Goal: Information Seeking & Learning: Learn about a topic

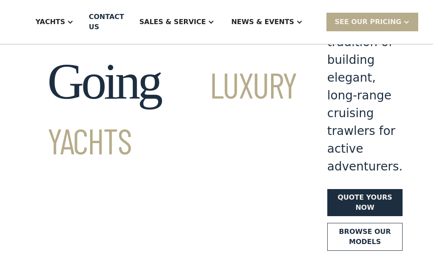
click at [336, 223] on link "Browse our models" at bounding box center [365, 237] width 75 height 28
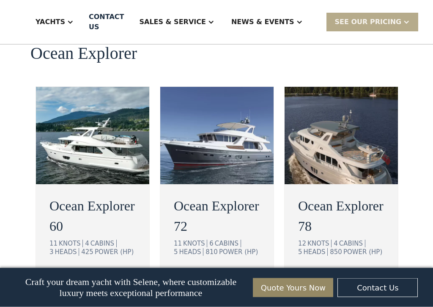
scroll to position [1647, 0]
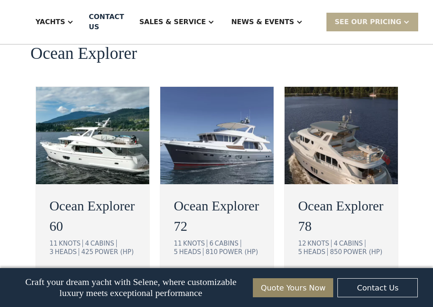
click at [403, 22] on div at bounding box center [406, 22] width 7 height 7
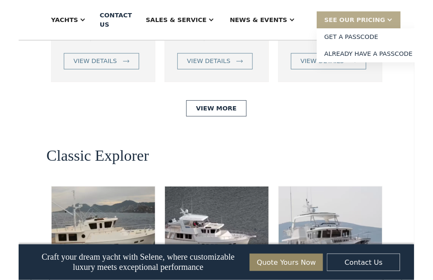
scroll to position [1858, 0]
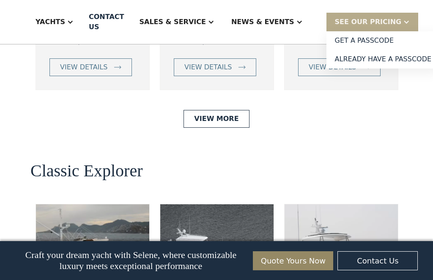
click at [401, 18] on div "SEE Our Pricing" at bounding box center [373, 22] width 92 height 18
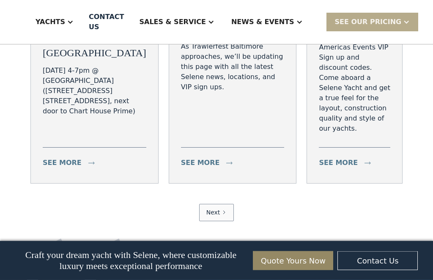
scroll to position [3261, 0]
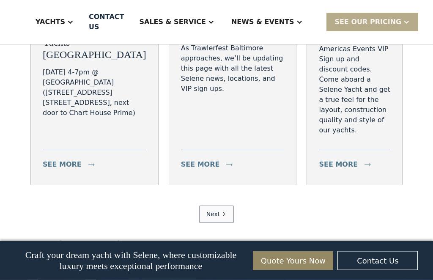
click at [224, 212] on icon "Next Page" at bounding box center [224, 214] width 5 height 5
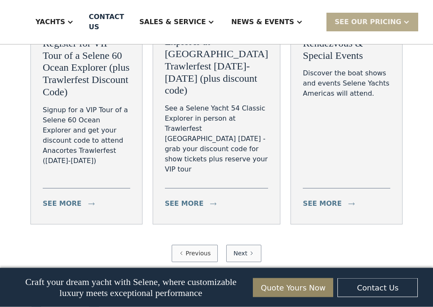
scroll to position [3253, 0]
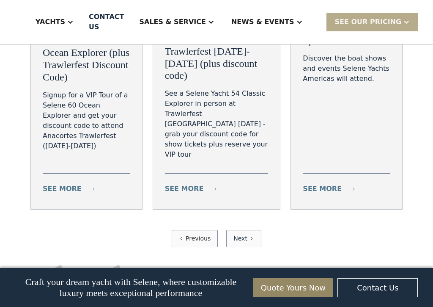
click at [252, 230] on link "Next" at bounding box center [243, 238] width 35 height 17
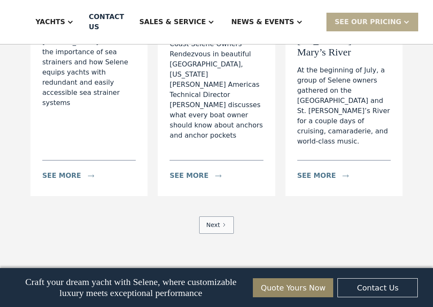
scroll to position [2786, 0]
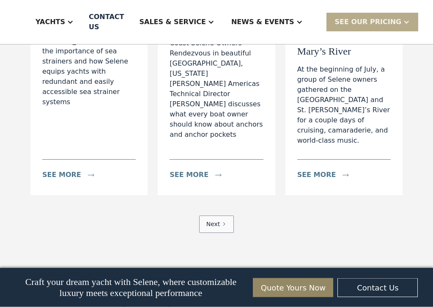
click at [229, 216] on link "Next" at bounding box center [216, 224] width 35 height 17
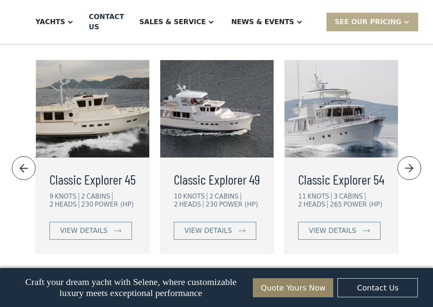
scroll to position [2003, 0]
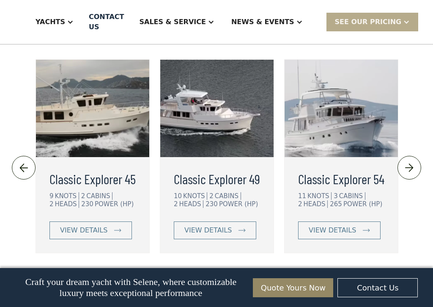
click at [104, 225] on div "view details" at bounding box center [83, 230] width 47 height 10
click at [114, 229] on img at bounding box center [117, 230] width 7 height 3
click at [94, 225] on div "view details" at bounding box center [83, 230] width 47 height 10
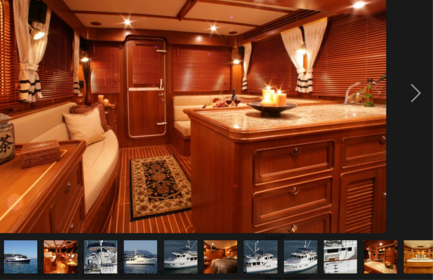
click at [405, 83] on div "next image" at bounding box center [419, 123] width 29 height 235
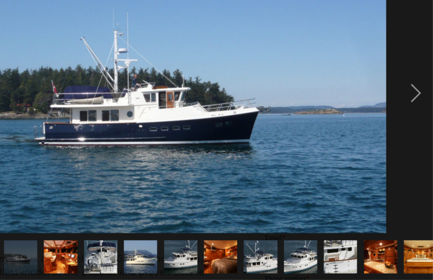
click at [405, 72] on div "next image" at bounding box center [419, 123] width 29 height 235
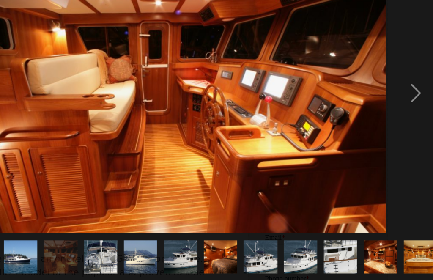
click at [405, 73] on div "next image" at bounding box center [419, 123] width 29 height 235
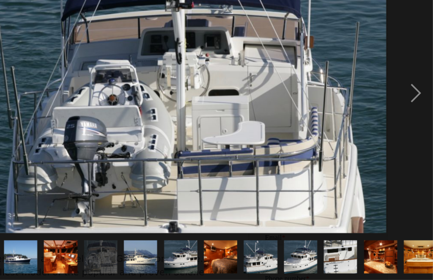
click at [405, 73] on div "next image" at bounding box center [419, 123] width 29 height 235
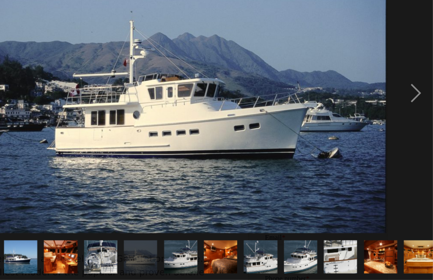
click at [405, 77] on div "next image" at bounding box center [419, 123] width 29 height 235
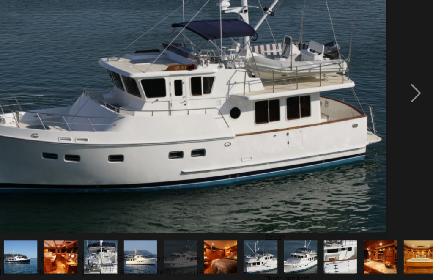
click at [405, 77] on div "next image" at bounding box center [419, 123] width 29 height 235
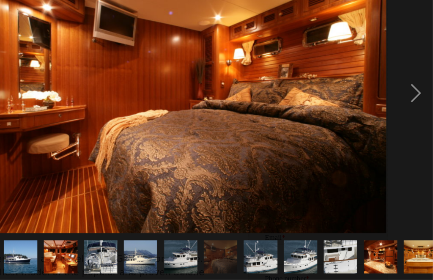
click at [405, 67] on div "next image" at bounding box center [419, 123] width 29 height 235
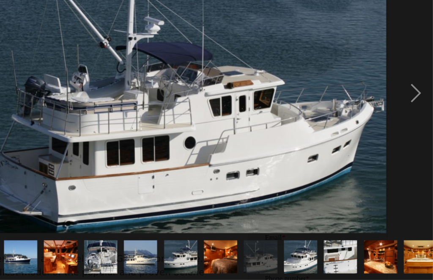
click at [405, 61] on div "next image" at bounding box center [419, 123] width 29 height 235
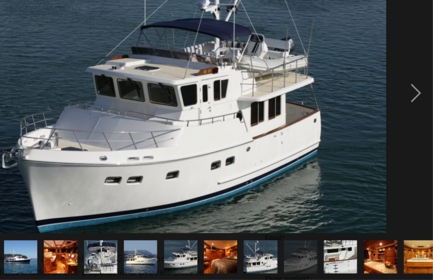
click at [405, 76] on div "next image" at bounding box center [419, 123] width 29 height 235
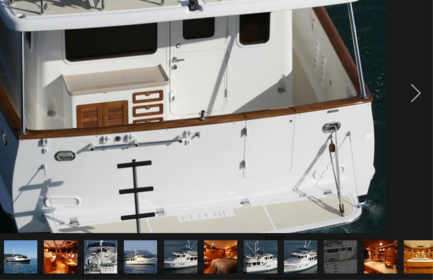
click at [405, 75] on div "next image" at bounding box center [419, 123] width 29 height 235
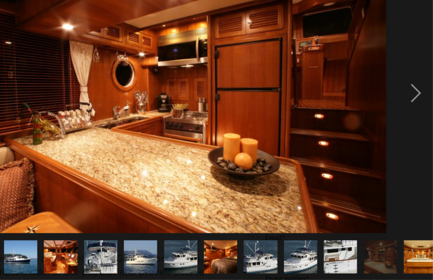
click at [405, 75] on div "next image" at bounding box center [419, 123] width 29 height 235
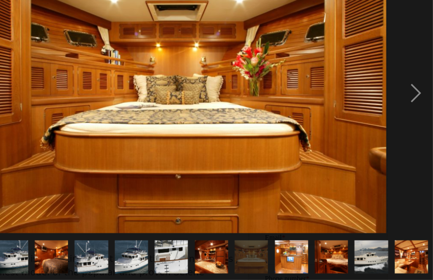
scroll to position [0, 143]
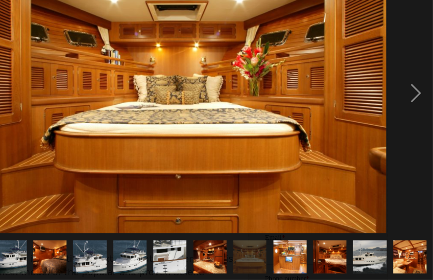
click at [405, 74] on div "next image" at bounding box center [419, 123] width 29 height 235
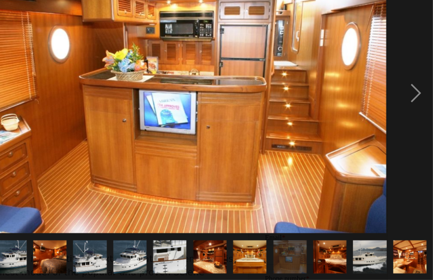
click at [405, 72] on div "next image" at bounding box center [419, 123] width 29 height 235
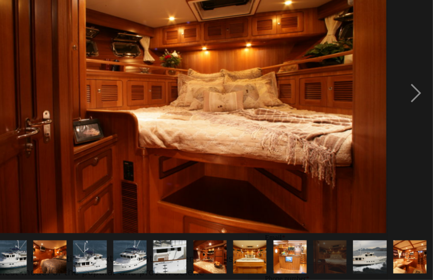
click at [405, 71] on div "next image" at bounding box center [419, 123] width 29 height 235
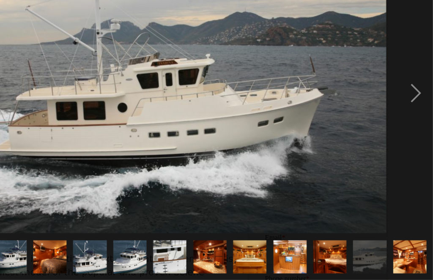
click at [405, 72] on div "next image" at bounding box center [419, 123] width 29 height 235
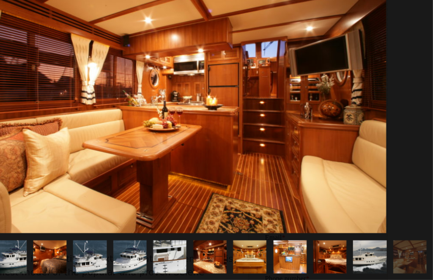
click at [405, 74] on div "next image" at bounding box center [419, 123] width 29 height 235
click at [405, 75] on div "next image" at bounding box center [419, 123] width 29 height 235
click at [405, 73] on div "next image" at bounding box center [419, 123] width 29 height 235
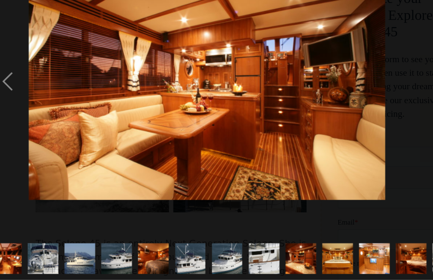
scroll to position [0, 51]
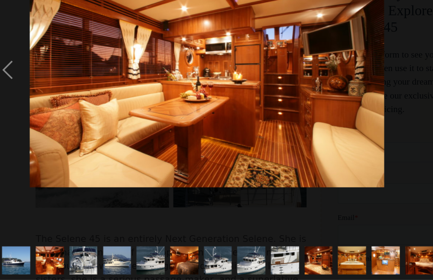
click at [14, 252] on img "show item 3 of 17" at bounding box center [22, 264] width 36 height 24
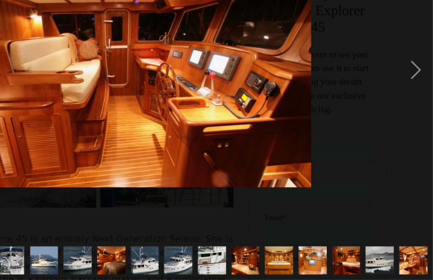
scroll to position [182, 0]
click at [405, 61] on div "next image" at bounding box center [419, 104] width 29 height 198
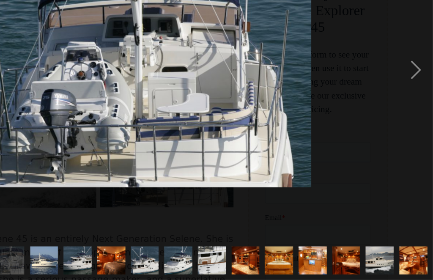
click at [405, 63] on div "next image" at bounding box center [419, 104] width 29 height 198
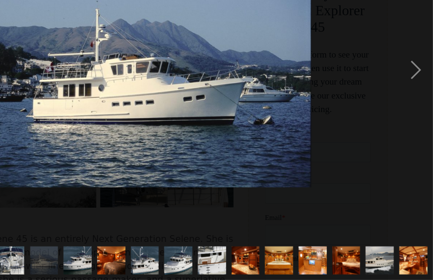
click at [405, 59] on div "next image" at bounding box center [419, 104] width 29 height 198
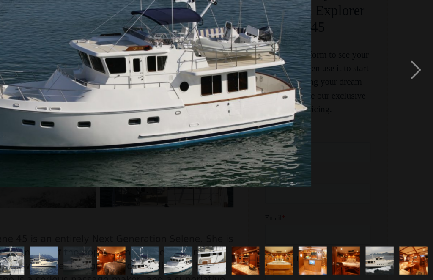
click at [405, 60] on div "next image" at bounding box center [419, 104] width 29 height 198
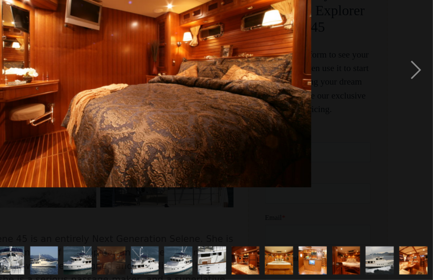
click at [405, 63] on div "next image" at bounding box center [419, 104] width 29 height 198
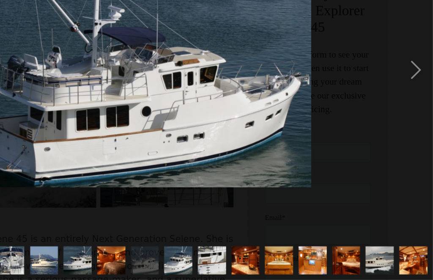
click at [405, 61] on div "next image" at bounding box center [419, 104] width 29 height 198
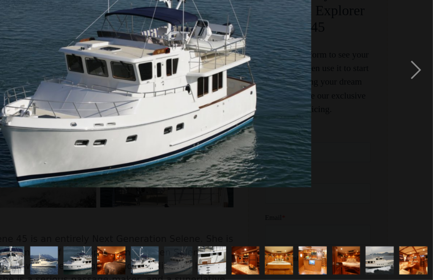
click at [405, 63] on div "next image" at bounding box center [419, 104] width 29 height 198
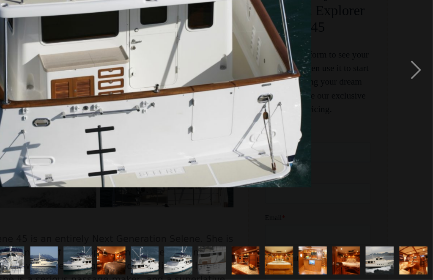
click at [405, 58] on div "next image" at bounding box center [419, 104] width 29 height 198
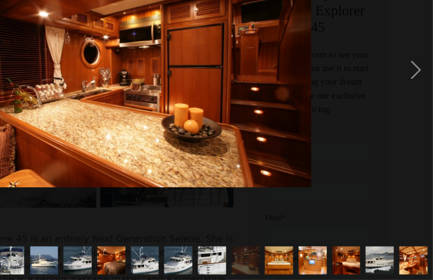
click at [405, 60] on div "next image" at bounding box center [419, 104] width 29 height 198
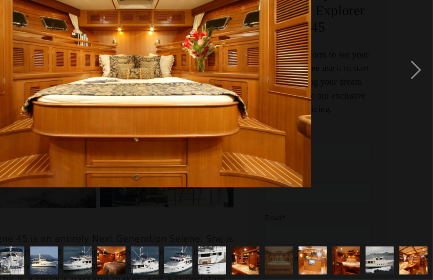
click at [405, 63] on div "next image" at bounding box center [419, 104] width 29 height 198
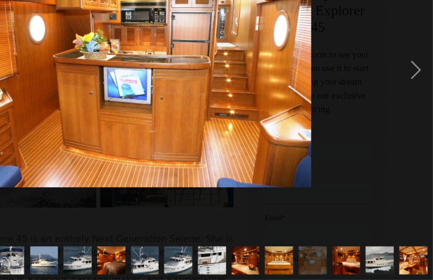
click at [405, 60] on div "next image" at bounding box center [419, 104] width 29 height 198
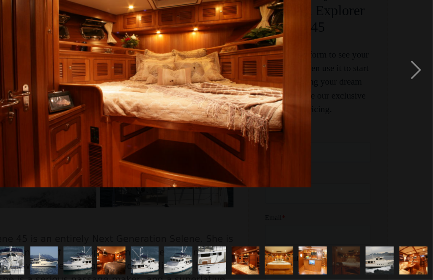
click at [405, 61] on div "next image" at bounding box center [419, 104] width 29 height 198
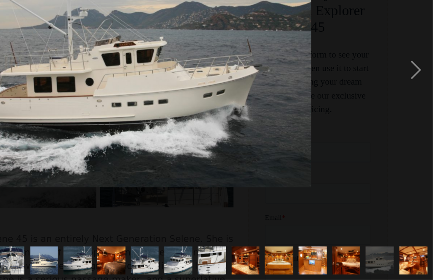
click at [405, 61] on div "next image" at bounding box center [419, 104] width 29 height 198
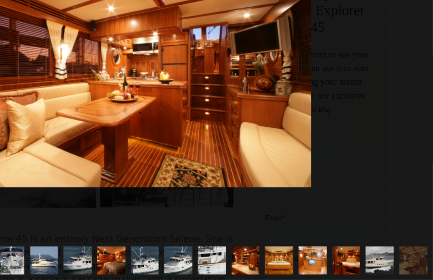
click at [405, 65] on div "next image" at bounding box center [419, 104] width 29 height 198
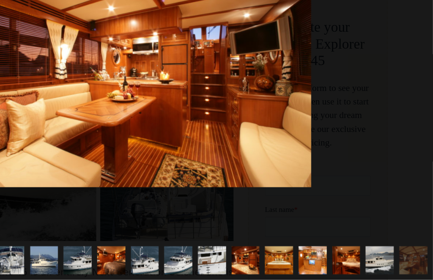
scroll to position [222, 0]
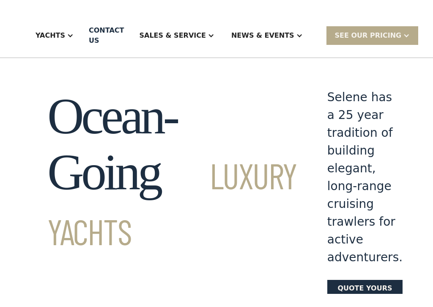
scroll to position [83, 0]
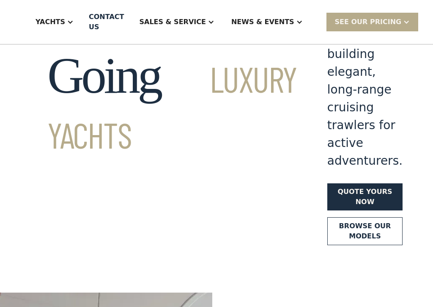
click at [339, 217] on link "Browse our models" at bounding box center [365, 231] width 75 height 28
click at [309, 0] on html "Yachts Ocean Explorer Ocean Explorer 60 Ocean Explorer 72 Ocean Explorer 78 Cla…" at bounding box center [216, 70] width 433 height 307
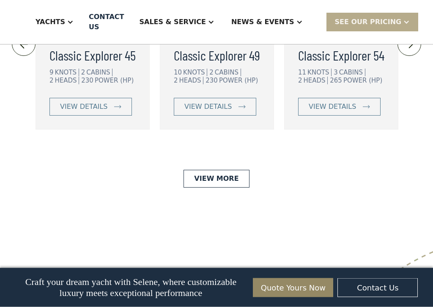
scroll to position [2126, 0]
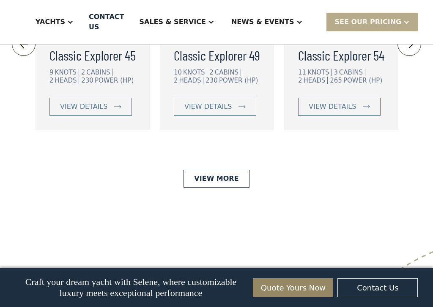
click at [226, 170] on link "View More" at bounding box center [217, 179] width 66 height 18
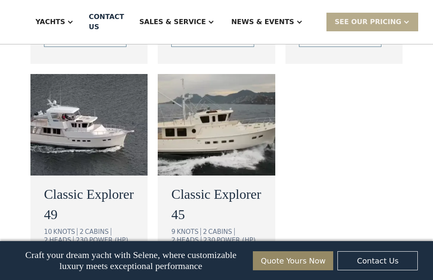
scroll to position [820, 0]
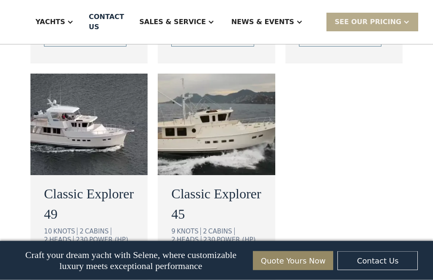
click at [239, 104] on img at bounding box center [216, 125] width 117 height 102
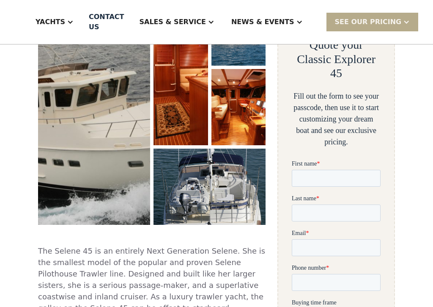
click at [352, 98] on div "Fill out the form to see your passcode, then use it to start customizing your d…" at bounding box center [336, 119] width 89 height 57
click at [191, 109] on img "open lightbox" at bounding box center [181, 67] width 56 height 160
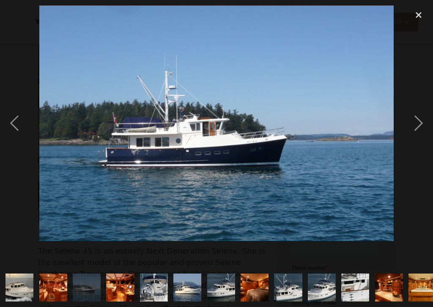
click at [421, 116] on div "next image" at bounding box center [419, 123] width 29 height 235
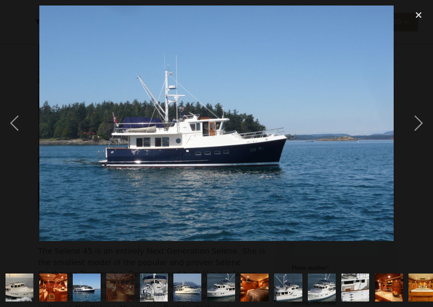
click at [418, 13] on div "close lightbox" at bounding box center [419, 15] width 29 height 19
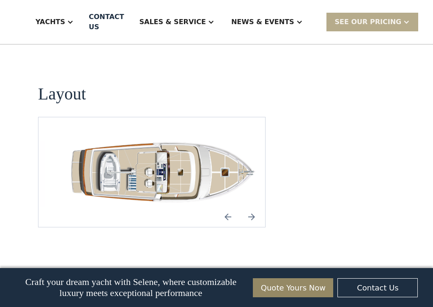
scroll to position [1283, 0]
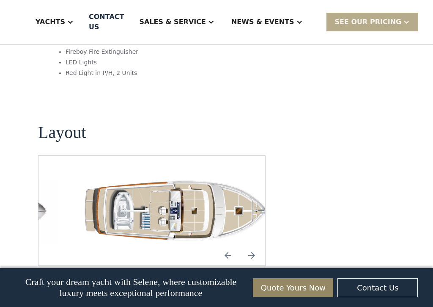
click at [258, 245] on img "Next slide" at bounding box center [252, 255] width 20 height 20
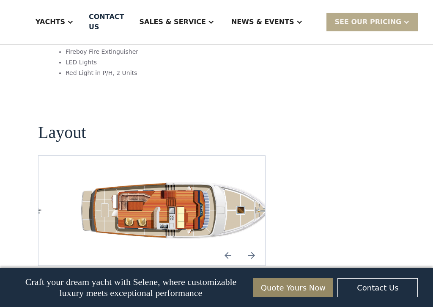
click at [256, 245] on img "Next slide" at bounding box center [252, 255] width 20 height 20
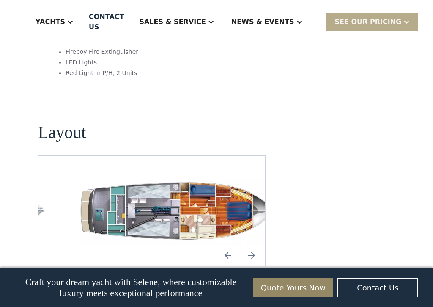
click at [249, 245] on img "Next slide" at bounding box center [252, 255] width 20 height 20
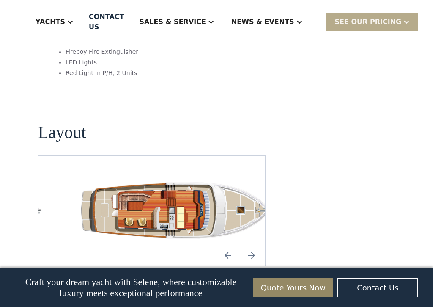
click at [228, 245] on img "Previous slide" at bounding box center [228, 255] width 20 height 20
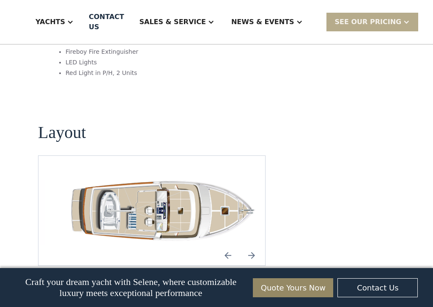
click at [227, 245] on img "Previous slide" at bounding box center [228, 255] width 20 height 20
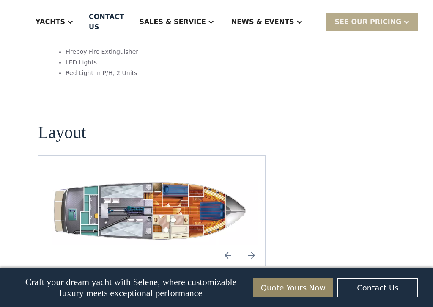
click at [228, 245] on img "Previous slide" at bounding box center [228, 255] width 20 height 20
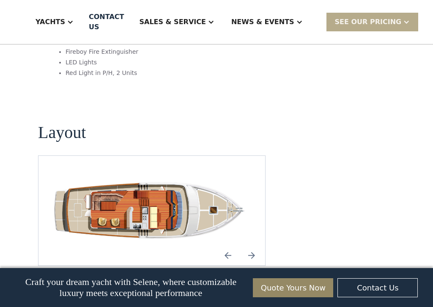
click at [231, 245] on img "Previous slide" at bounding box center [228, 255] width 20 height 20
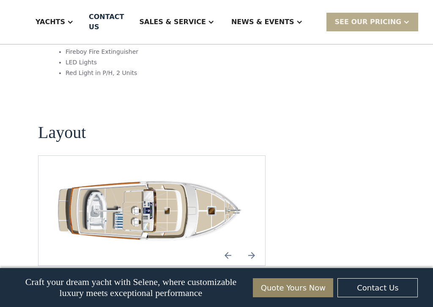
click at [228, 245] on img "Previous slide" at bounding box center [228, 255] width 20 height 20
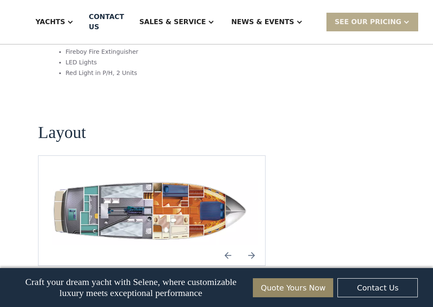
click at [233, 245] on img "Previous slide" at bounding box center [228, 255] width 20 height 20
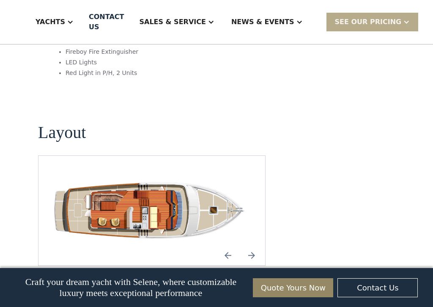
click at [231, 245] on img "Previous slide" at bounding box center [228, 255] width 20 height 20
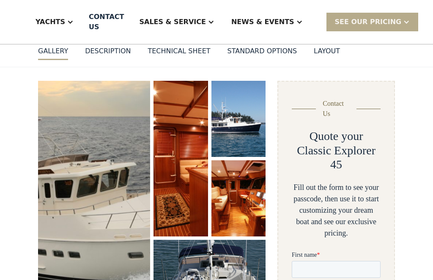
scroll to position [83, 0]
